Goal: Check status: Check status

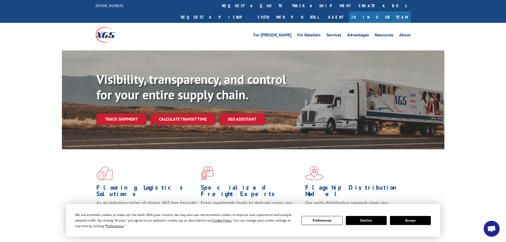
click at [407, 223] on button "Accept" at bounding box center [410, 220] width 41 height 9
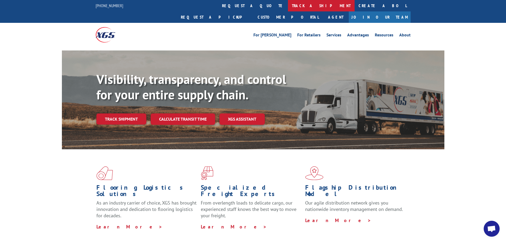
click at [288, 9] on link "track a shipment" at bounding box center [321, 5] width 67 height 11
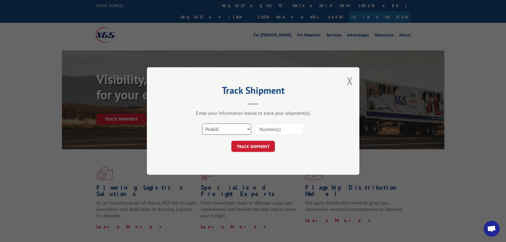
click at [220, 130] on select "Select category... Probill BOL PO" at bounding box center [226, 128] width 49 height 11
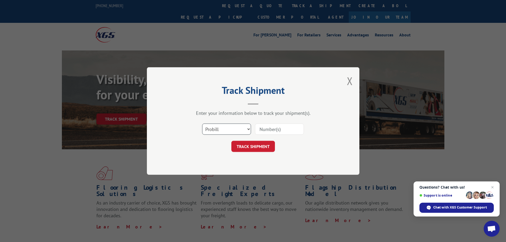
select select "bol"
click at [202, 123] on select "Select category... Probill BOL PO" at bounding box center [226, 128] width 49 height 11
click at [259, 128] on input at bounding box center [279, 128] width 49 height 11
paste input "5408585"
type input "5408585"
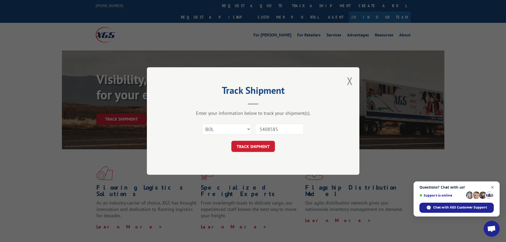
drag, startPoint x: 491, startPoint y: 189, endPoint x: 449, endPoint y: 186, distance: 42.6
click at [491, 189] on span "Close chat" at bounding box center [492, 187] width 7 height 7
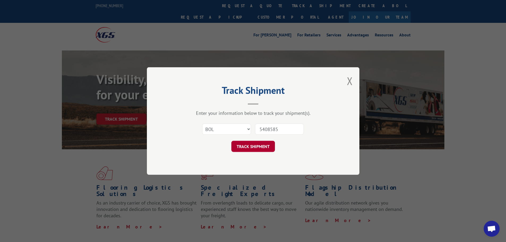
click at [248, 148] on button "TRACK SHIPMENT" at bounding box center [253, 146] width 44 height 11
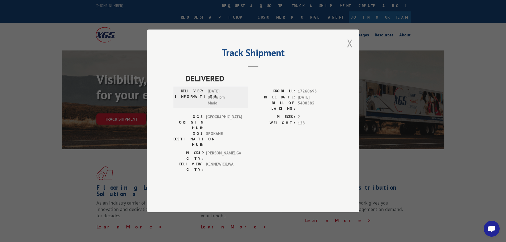
click at [352, 50] on button "Close modal" at bounding box center [350, 43] width 6 height 14
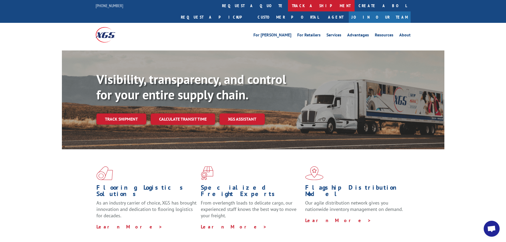
click at [288, 6] on link "track a shipment" at bounding box center [321, 5] width 67 height 11
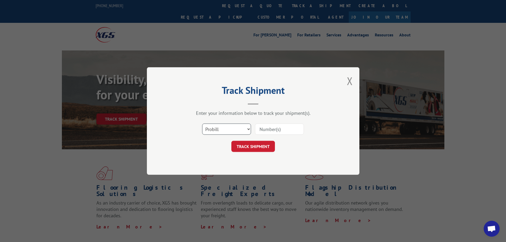
click at [216, 132] on select "Select category... Probill BOL PO" at bounding box center [226, 128] width 49 height 11
select select "bol"
click at [202, 123] on select "Select category... Probill BOL PO" at bounding box center [226, 128] width 49 height 11
click at [262, 129] on input at bounding box center [279, 128] width 49 height 11
paste input "7039516"
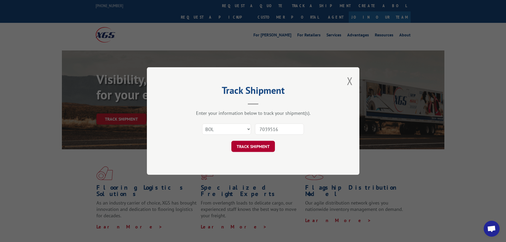
type input "7039516"
click at [263, 146] on button "TRACK SHIPMENT" at bounding box center [253, 146] width 44 height 11
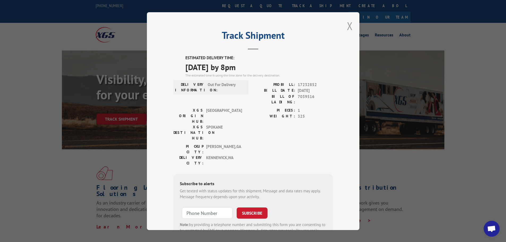
click at [348, 27] on button "Close modal" at bounding box center [350, 26] width 6 height 14
